Goal: Task Accomplishment & Management: Manage account settings

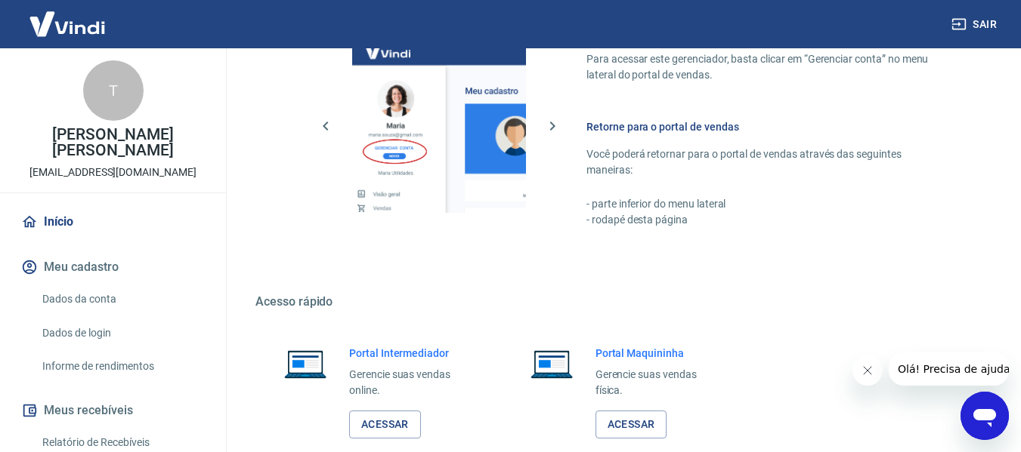
scroll to position [923, 0]
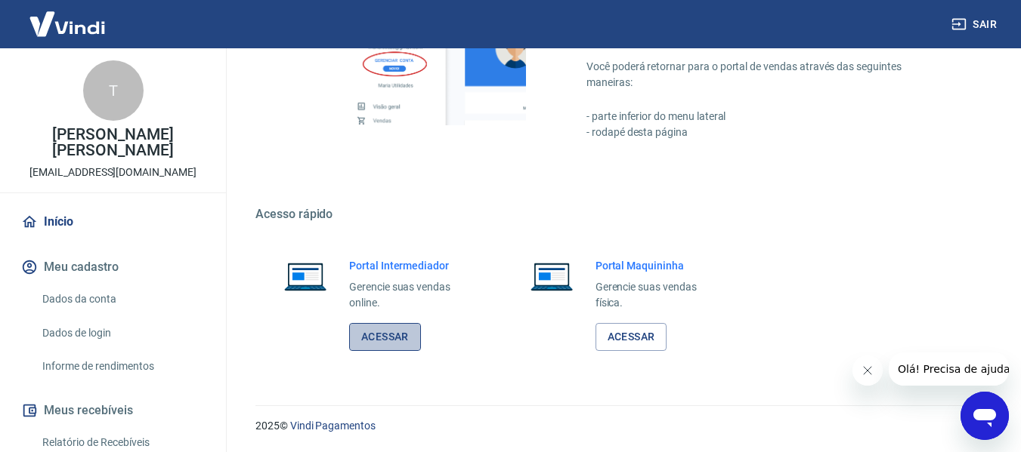
click at [406, 333] on link "Acessar" at bounding box center [385, 337] width 72 height 28
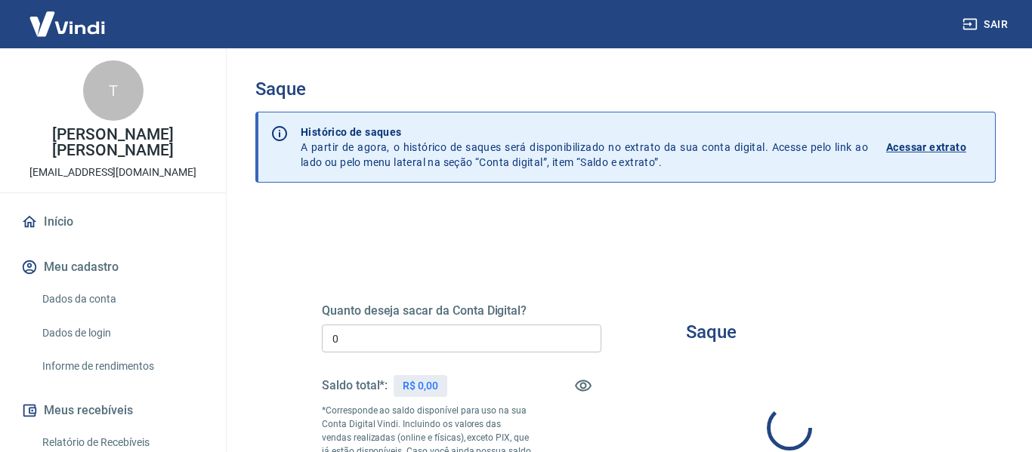
type input "R$ 0,00"
